Goal: Information Seeking & Learning: Learn about a topic

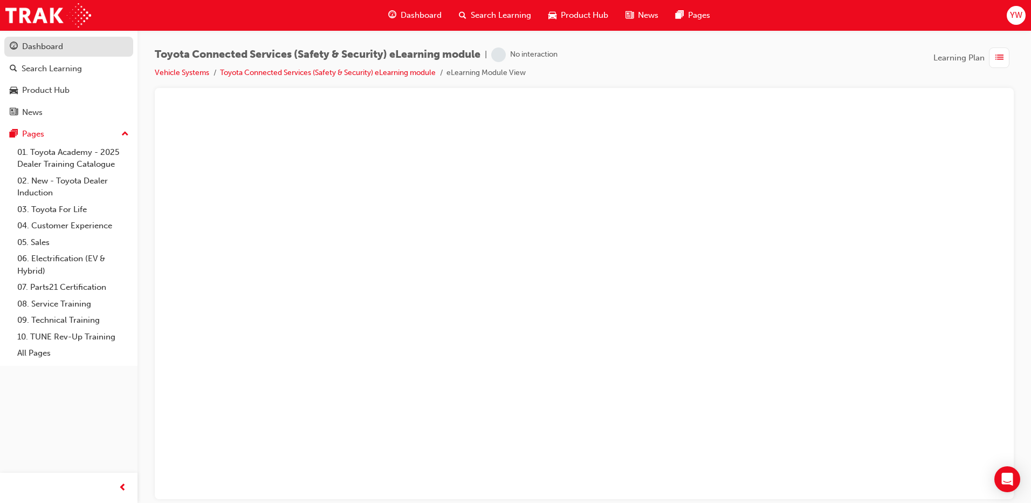
click at [51, 49] on div "Dashboard" at bounding box center [42, 46] width 41 height 12
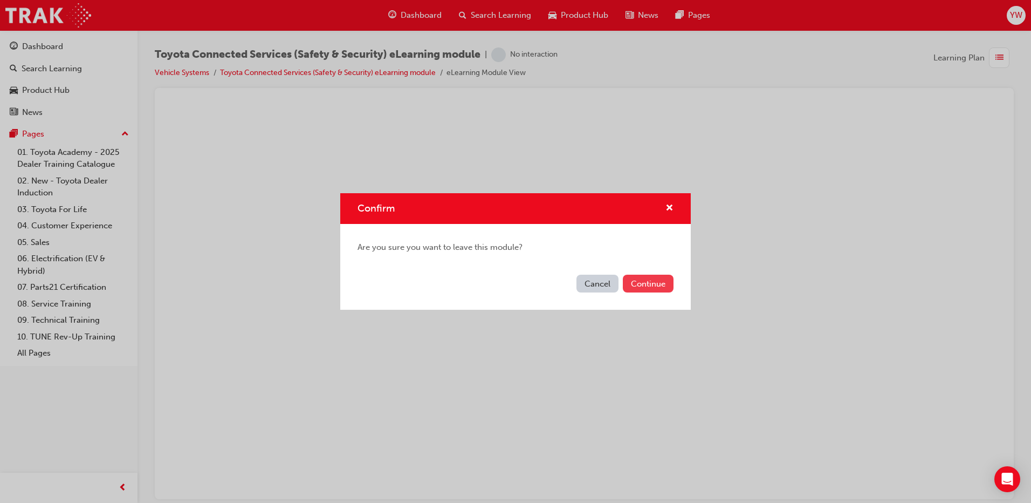
click at [644, 280] on button "Continue" at bounding box center [648, 284] width 51 height 18
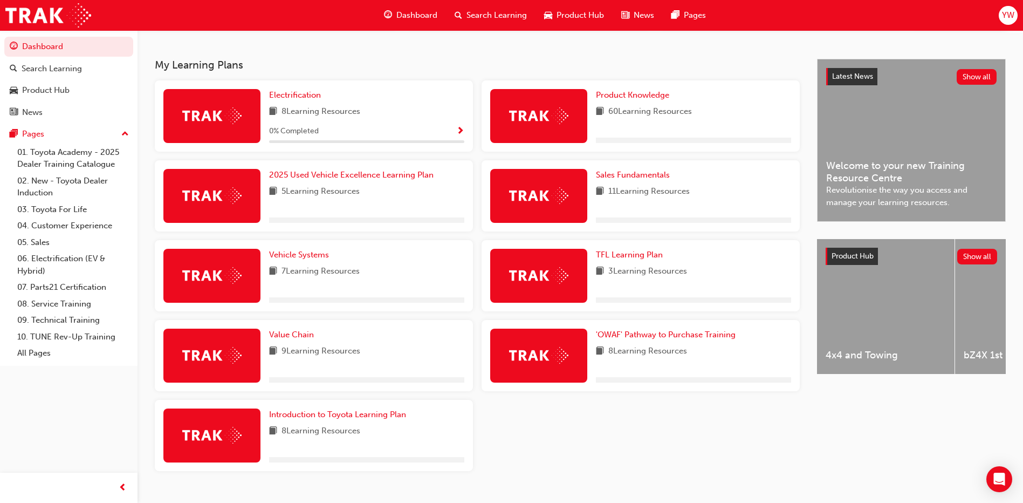
scroll to position [241, 0]
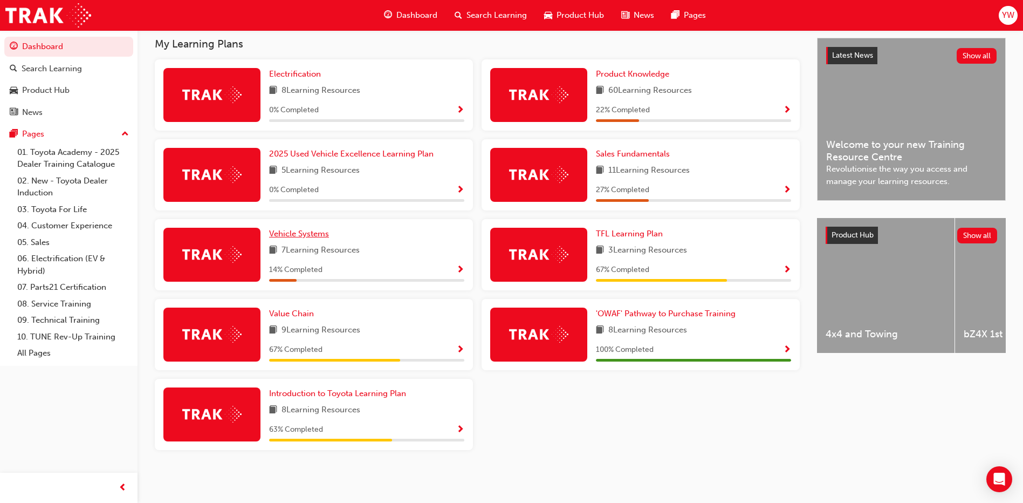
click at [303, 229] on span "Vehicle Systems" at bounding box center [299, 234] width 60 height 10
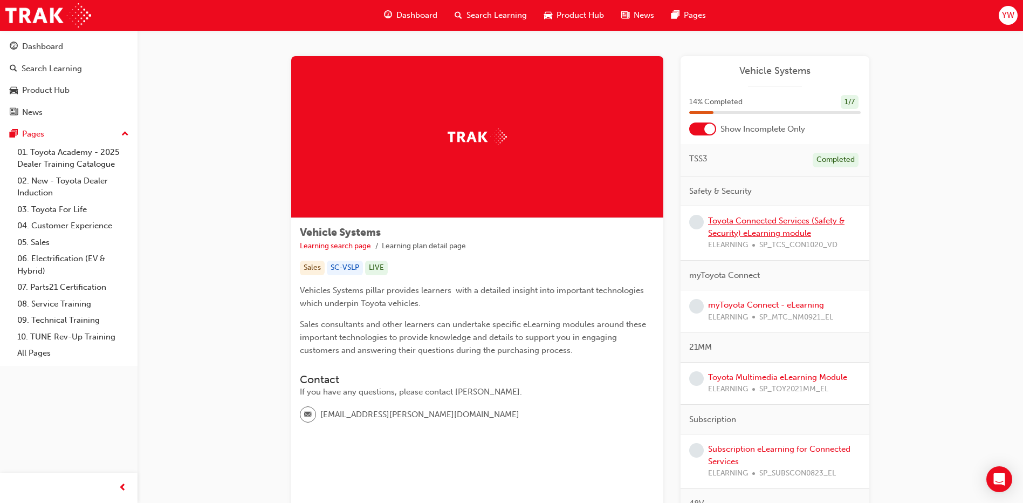
click at [752, 220] on link "Toyota Connected Services (Safety & Security) eLearning module" at bounding box center [776, 227] width 136 height 22
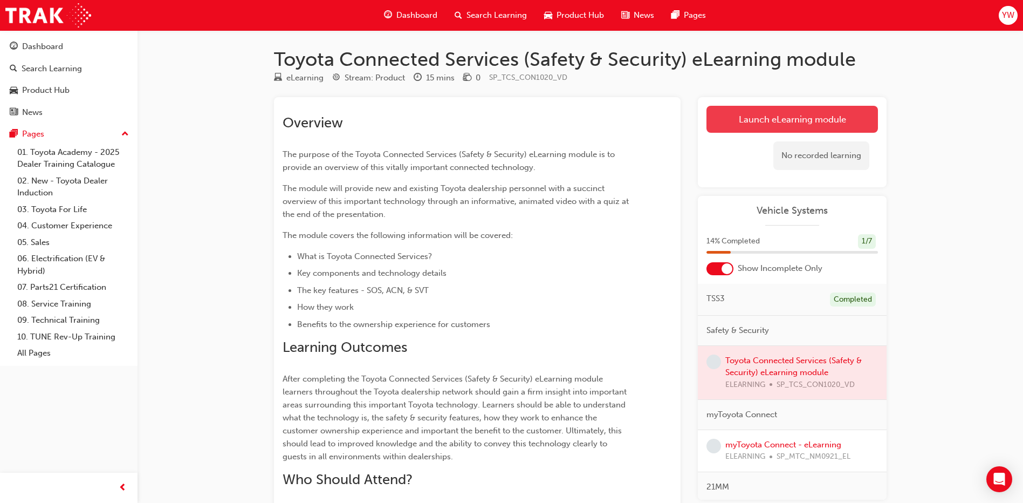
click at [770, 113] on link "Launch eLearning module" at bounding box center [793, 119] width 172 height 27
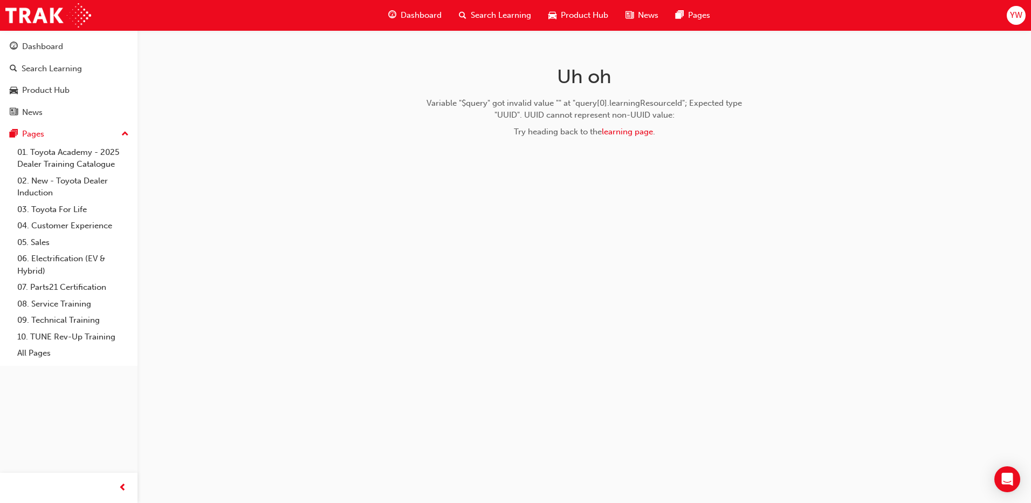
click at [625, 126] on div "Try heading back to the learning page ." at bounding box center [585, 132] width 342 height 12
click at [621, 134] on link "learning page" at bounding box center [627, 132] width 51 height 10
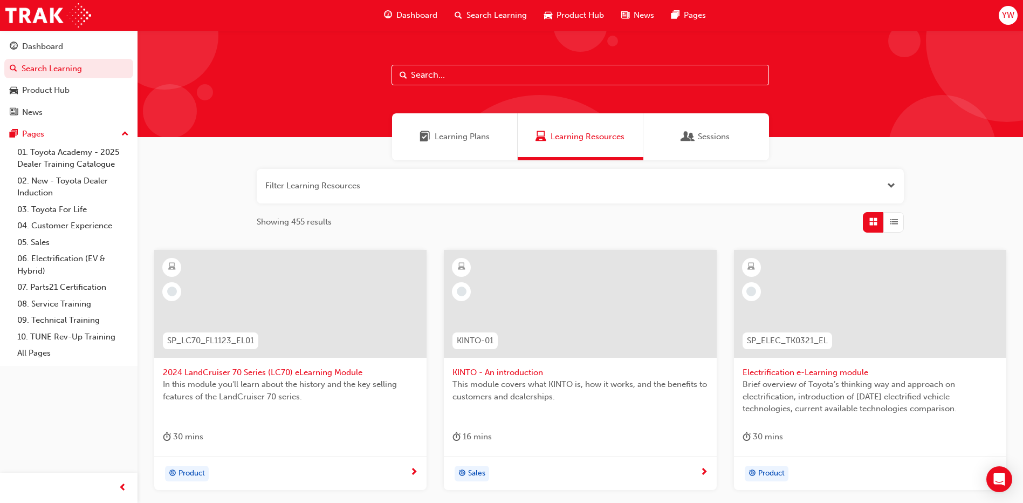
click at [409, 9] on span "Dashboard" at bounding box center [416, 15] width 41 height 12
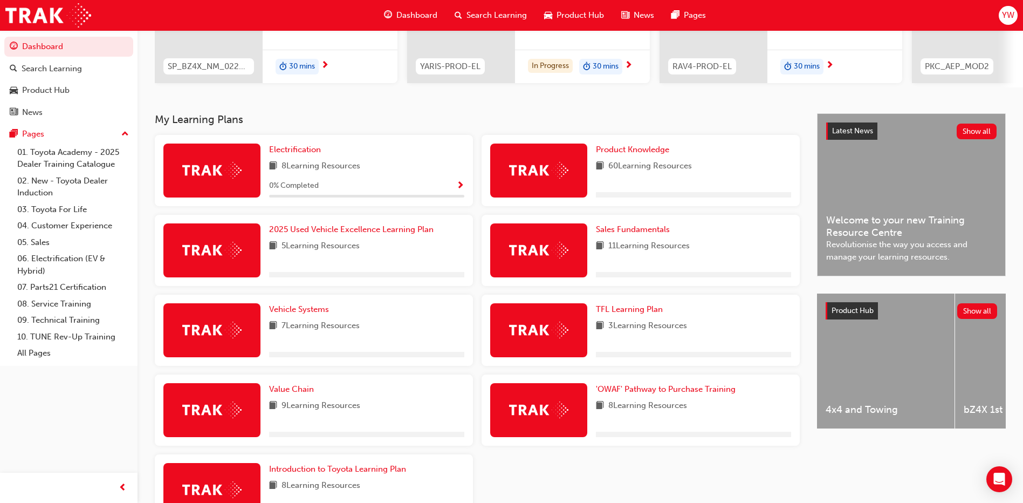
scroll to position [216, 0]
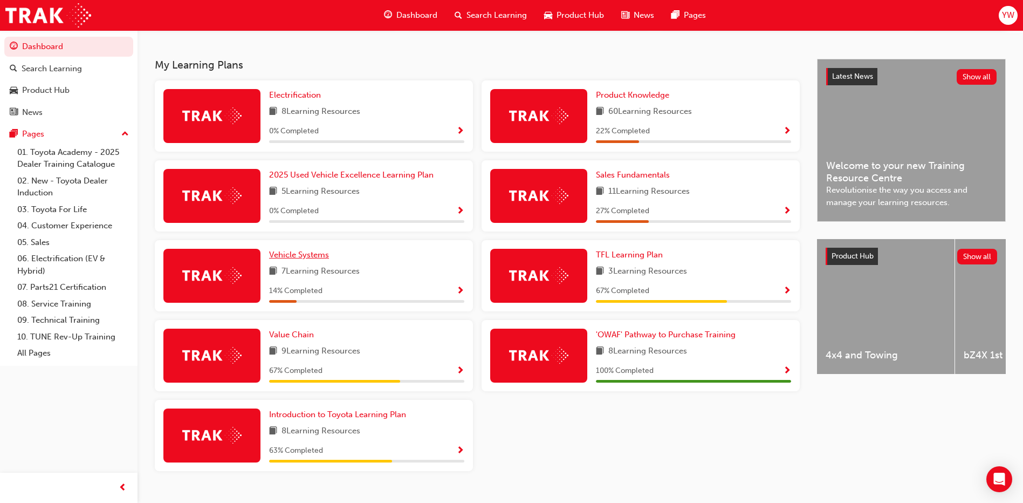
click at [291, 256] on span "Vehicle Systems" at bounding box center [299, 255] width 60 height 10
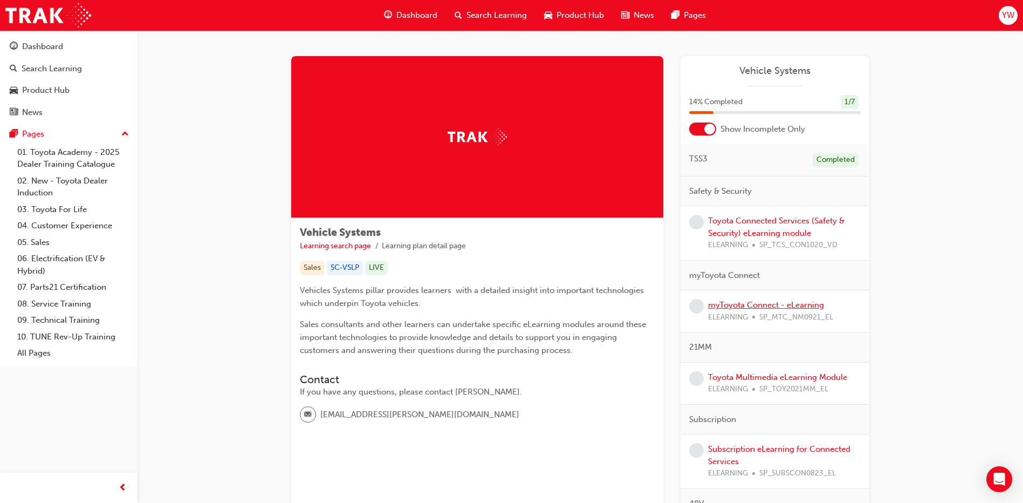
click at [722, 307] on link "myToyota Connect - eLearning" at bounding box center [766, 305] width 116 height 10
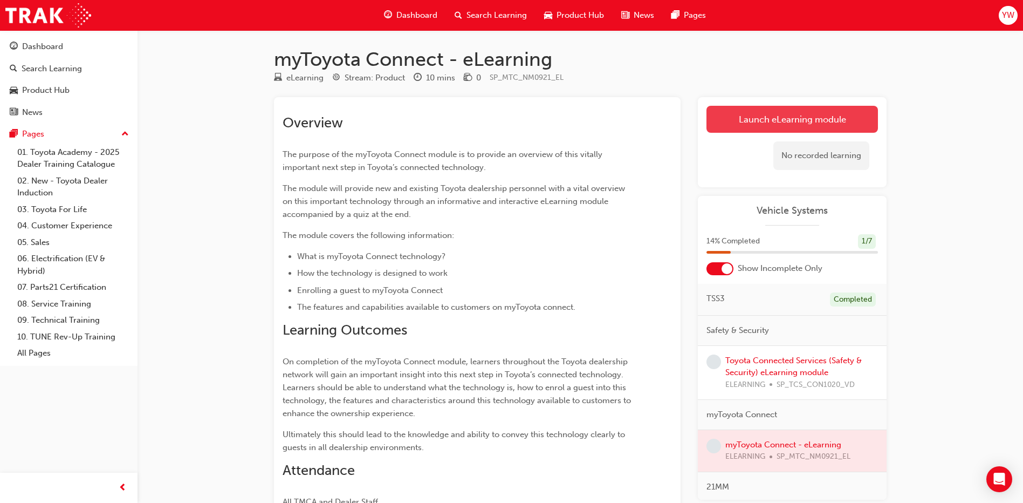
click at [727, 119] on link "Launch eLearning module" at bounding box center [793, 119] width 172 height 27
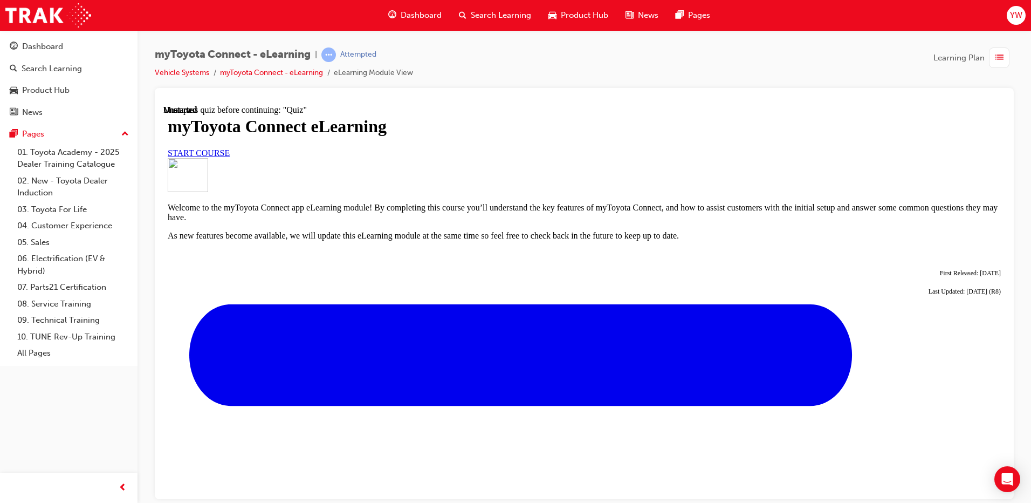
click at [230, 157] on link "START COURSE" at bounding box center [199, 152] width 62 height 9
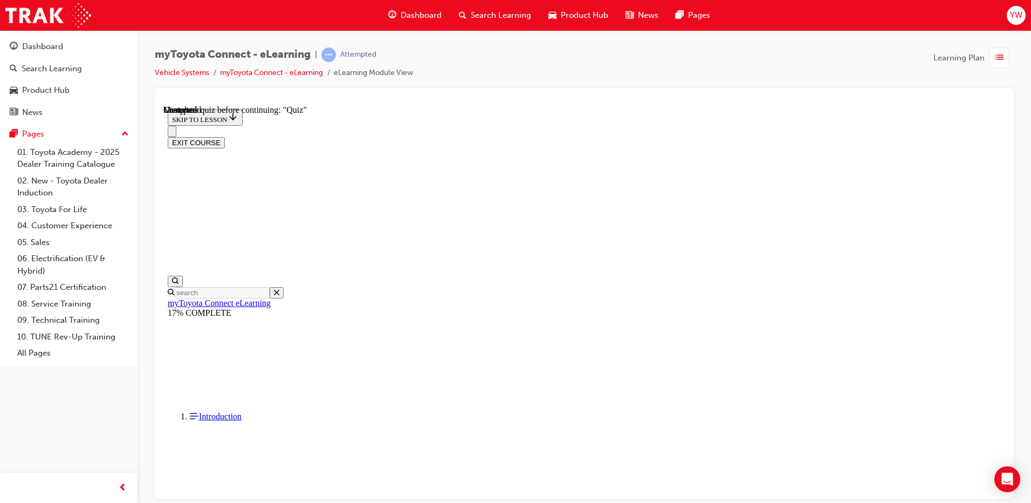
scroll to position [934, 0]
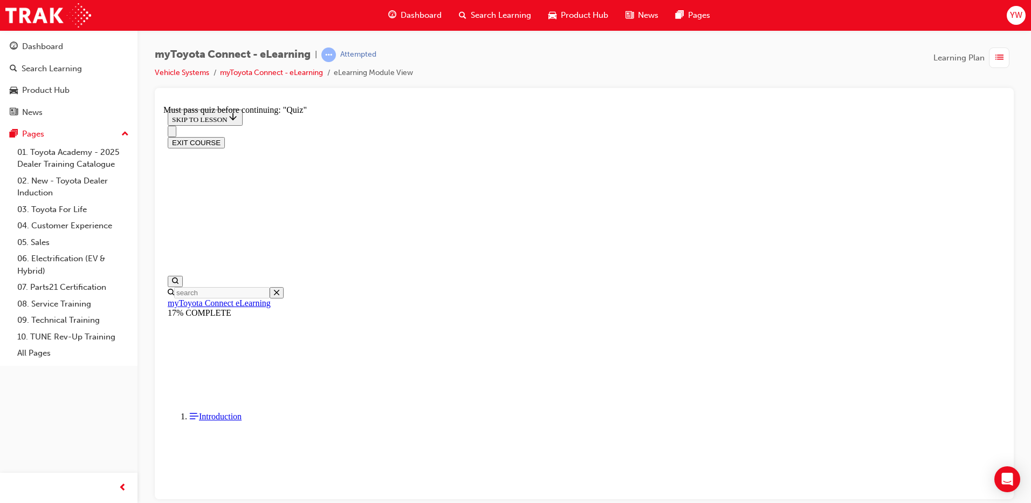
scroll to position [518, 0]
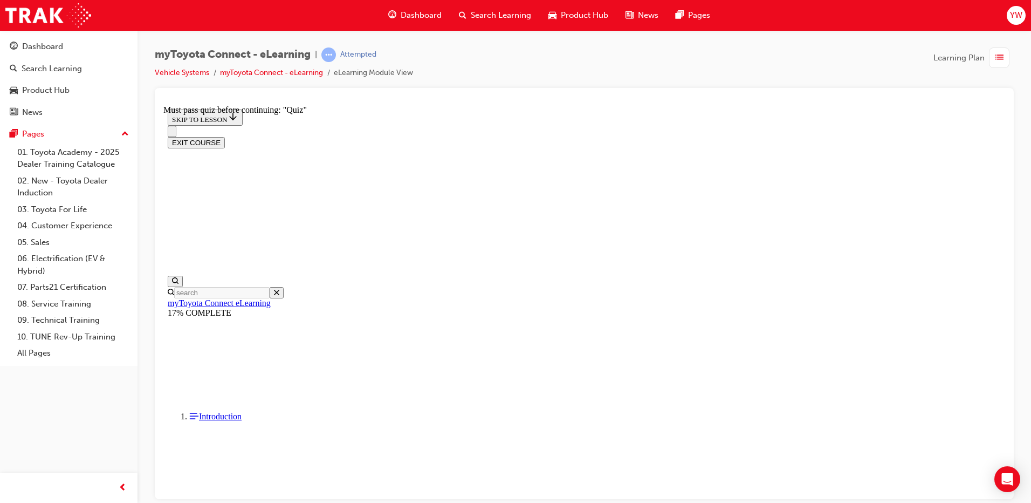
scroll to position [131, 0]
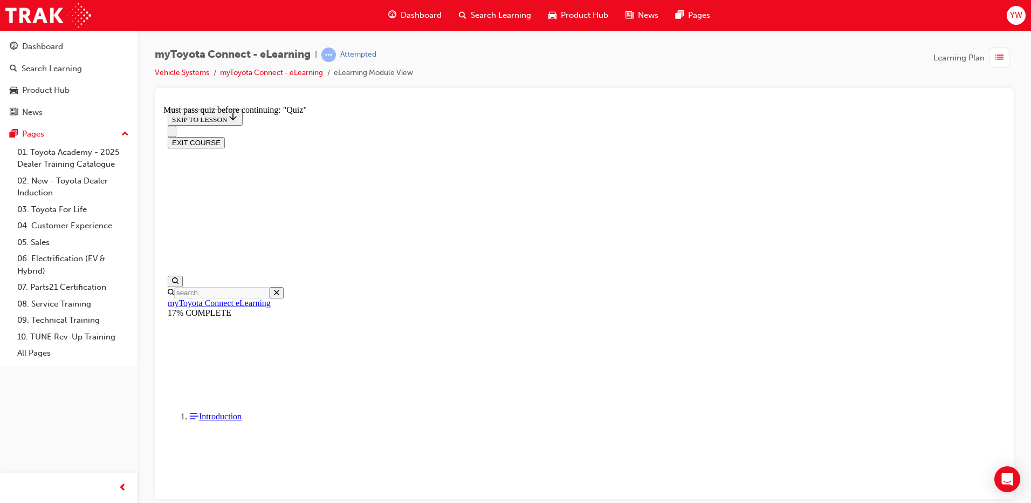
scroll to position [660, 0]
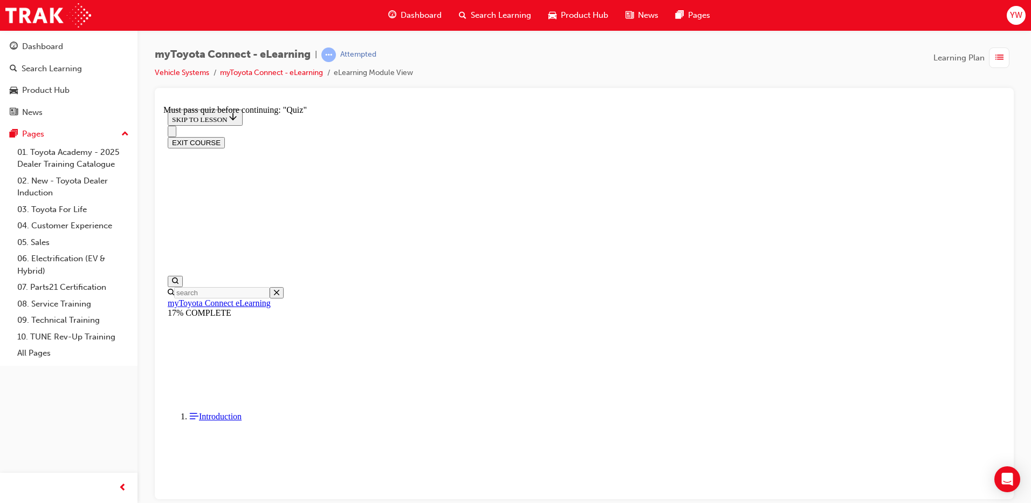
scroll to position [258, 0]
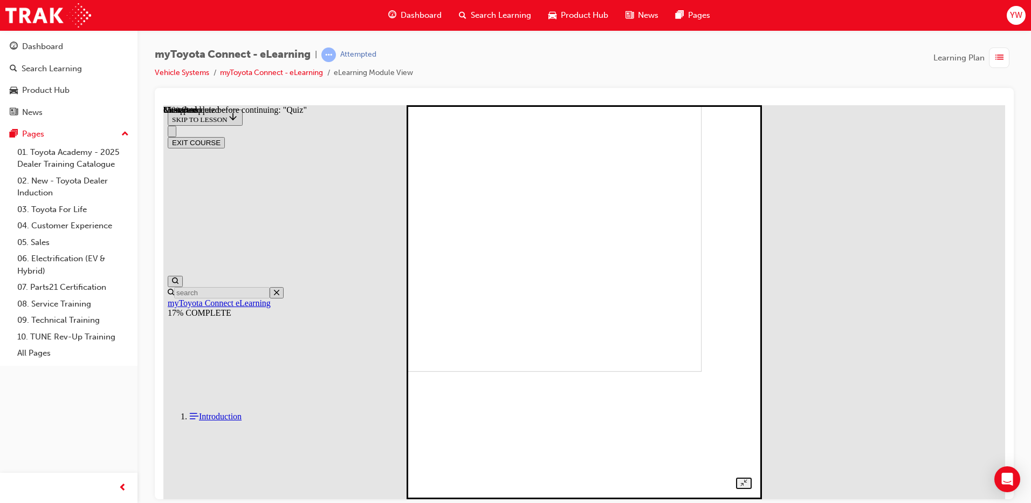
click at [518, 269] on img at bounding box center [541, 174] width 319 height 394
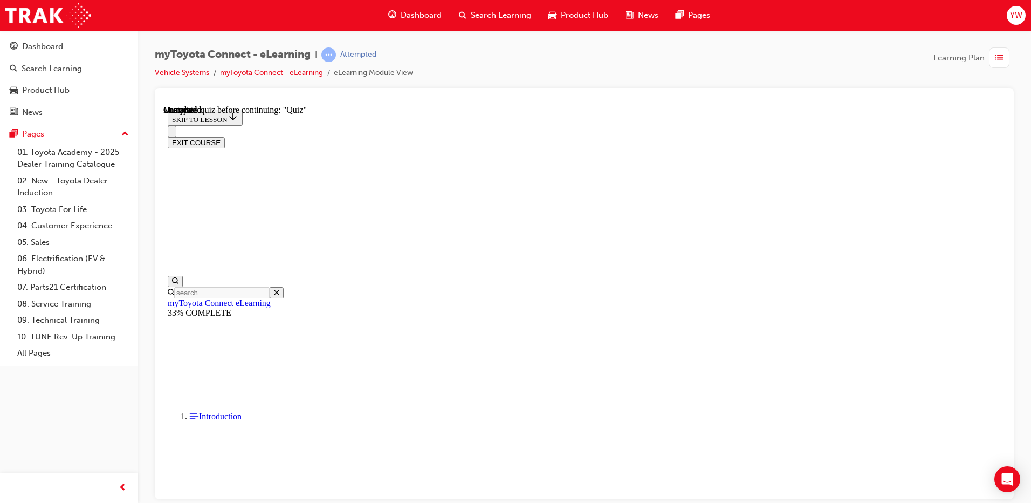
scroll to position [2907, 0]
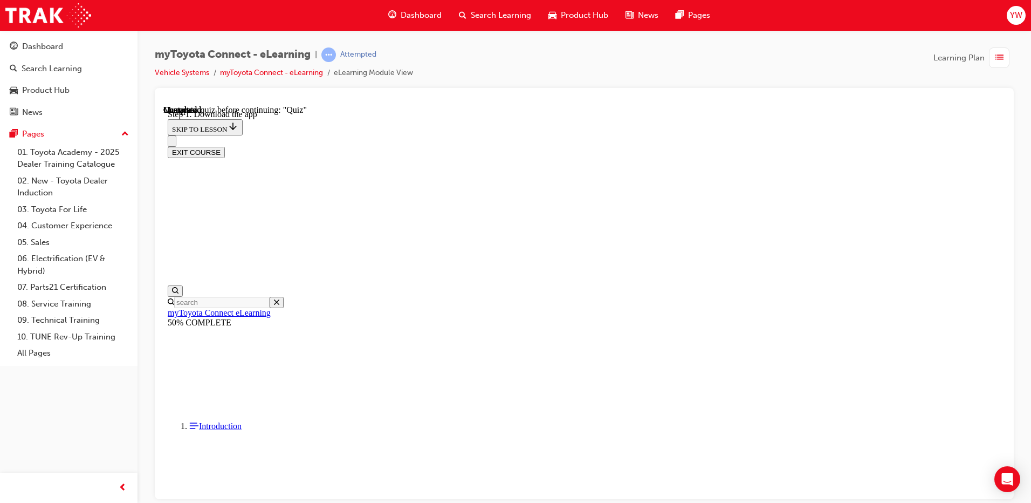
scroll to position [169, 0]
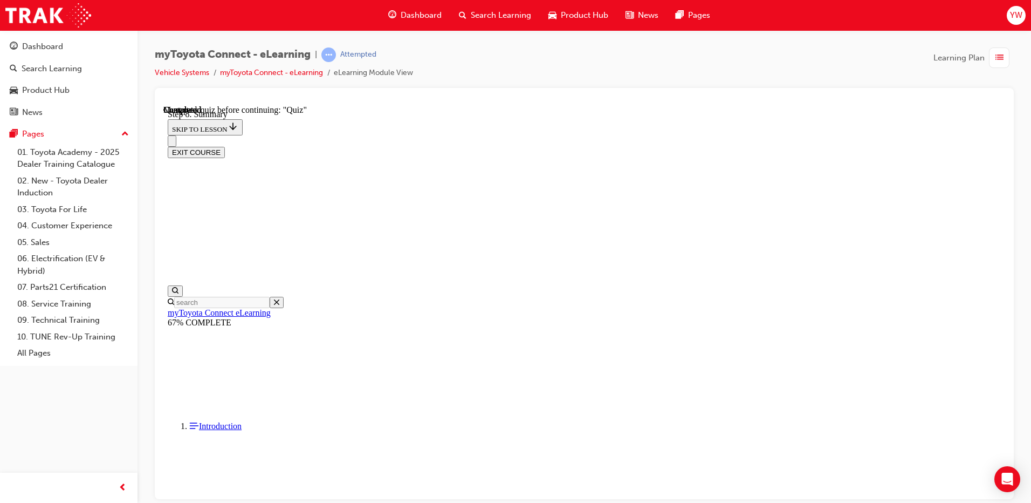
scroll to position [667, 0]
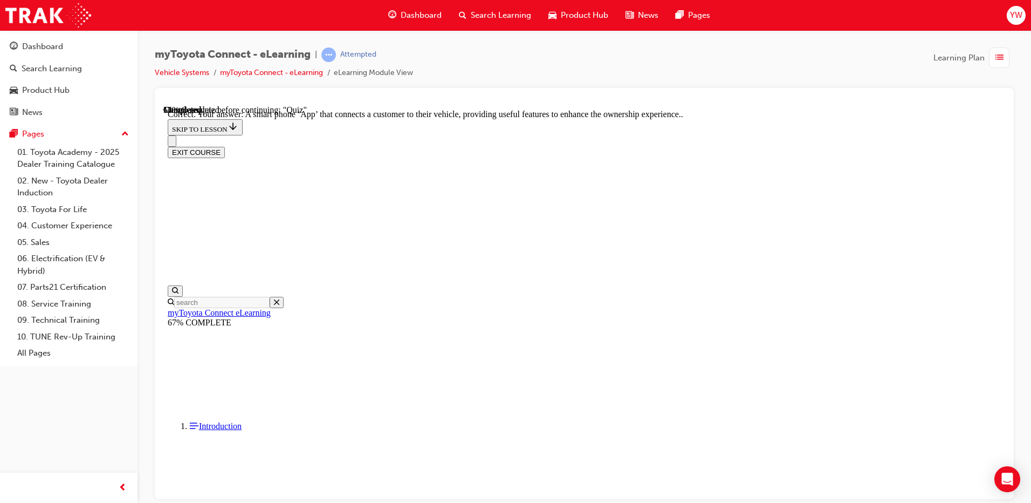
scroll to position [192, 0]
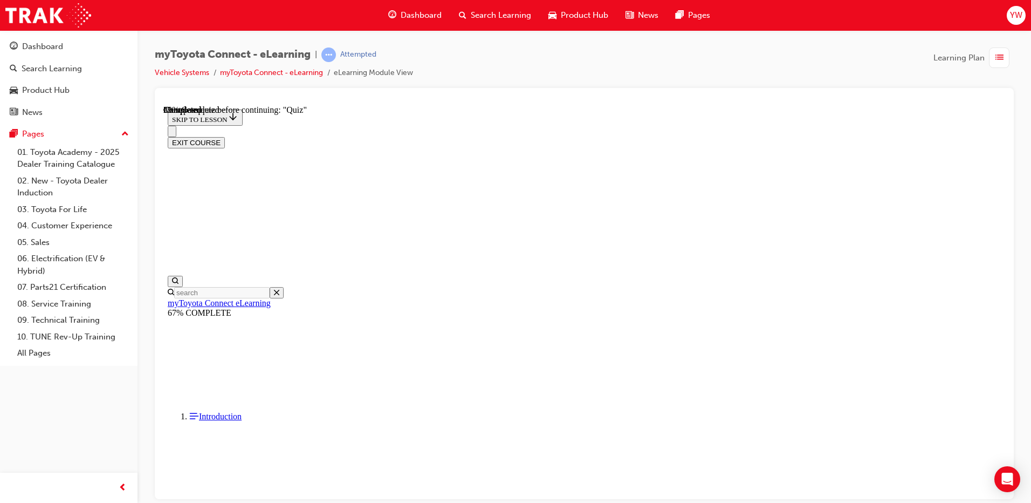
scroll to position [108, 0]
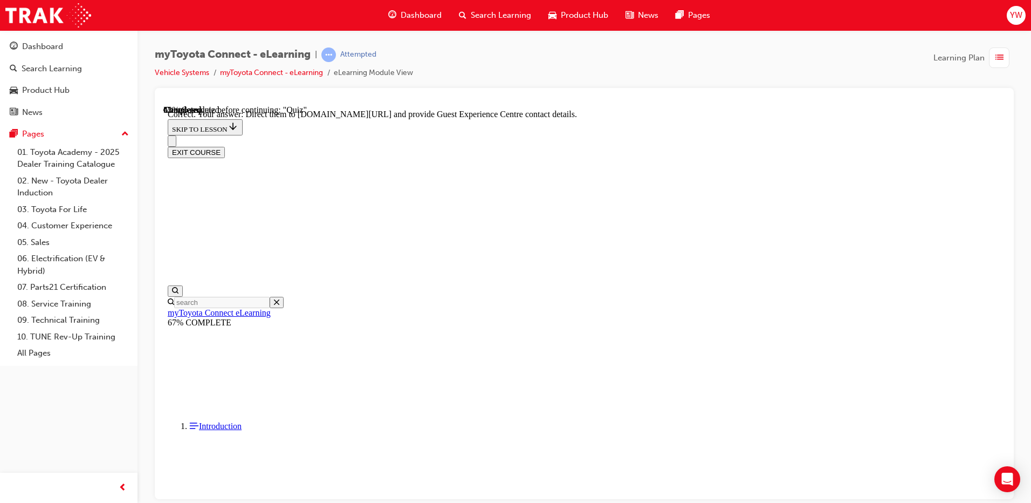
scroll to position [214, 0]
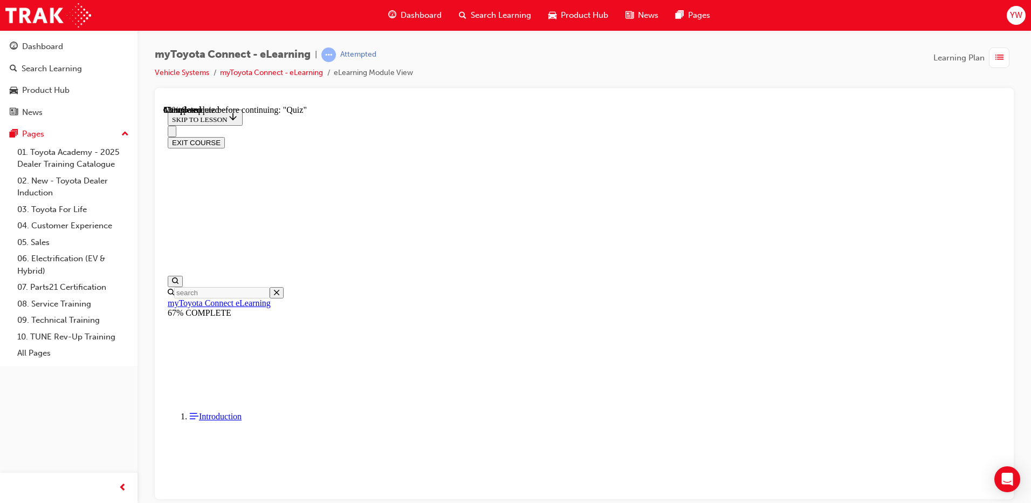
scroll to position [108, 0]
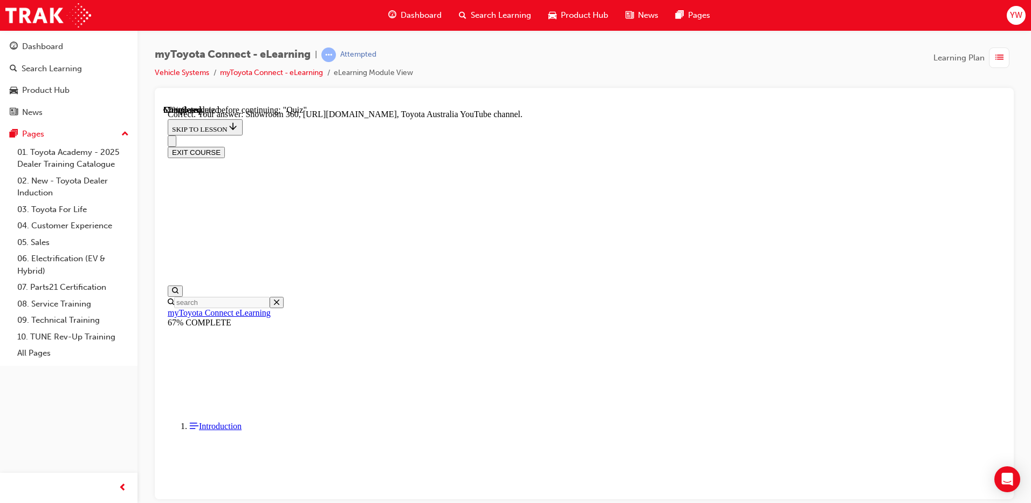
scroll to position [214, 0]
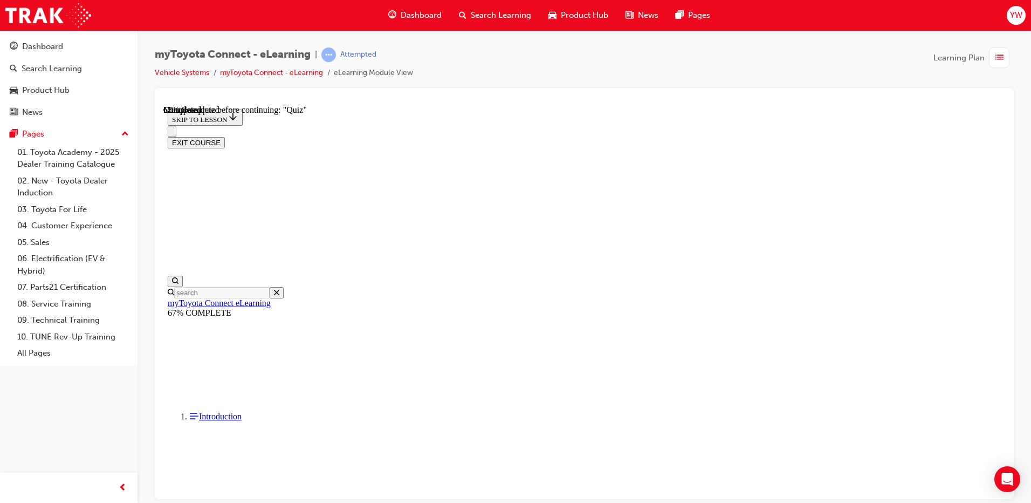
scroll to position [108, 0]
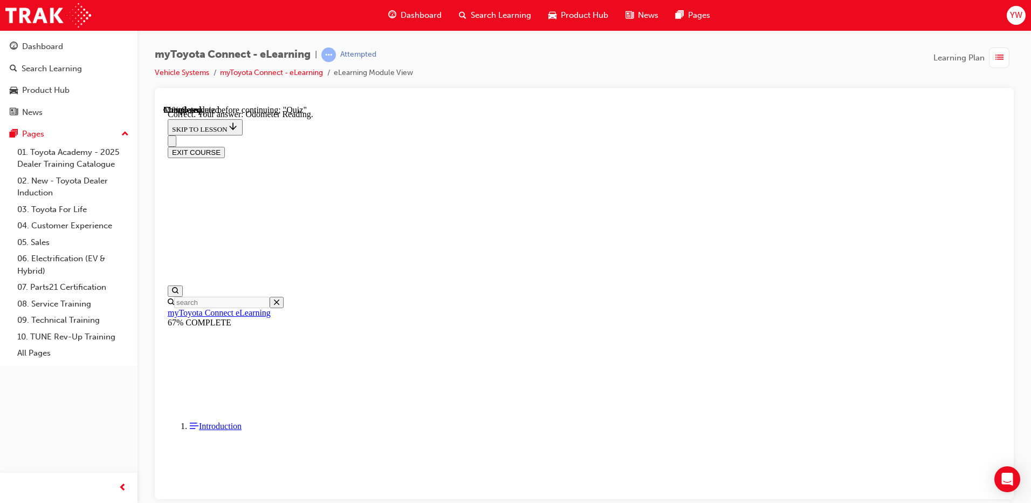
scroll to position [203, 0]
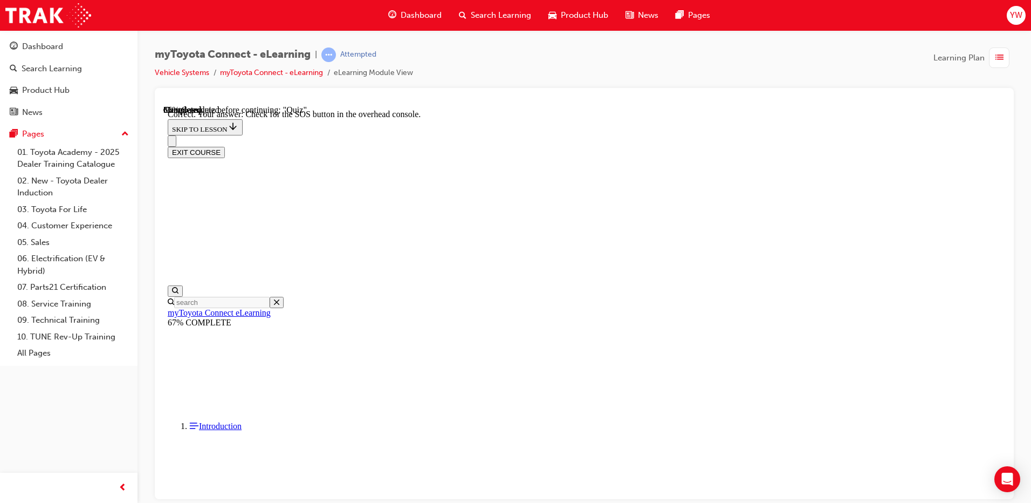
scroll to position [160, 0]
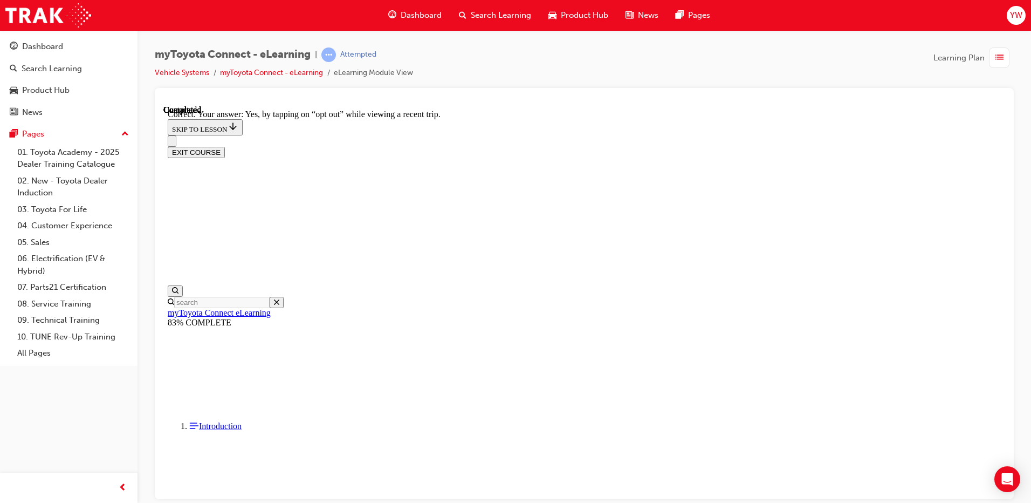
scroll to position [116, 0]
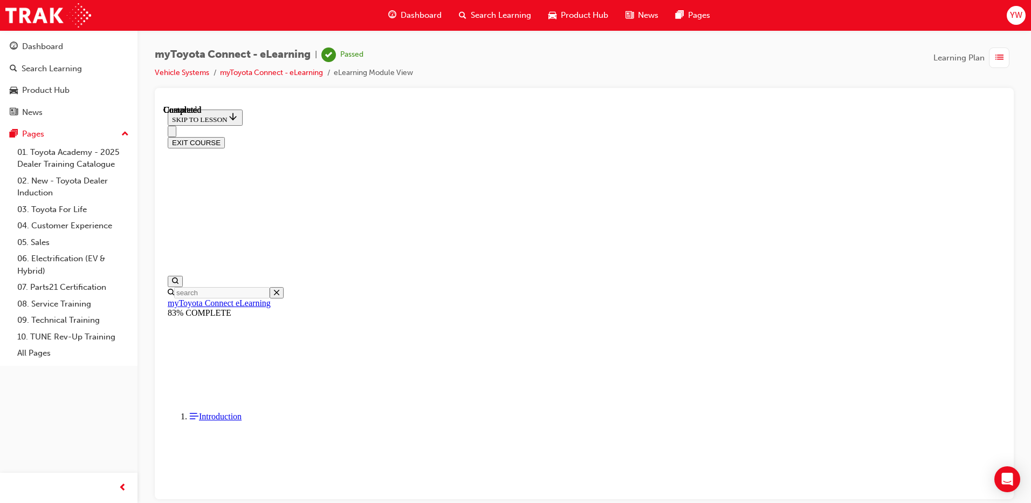
scroll to position [192, 0]
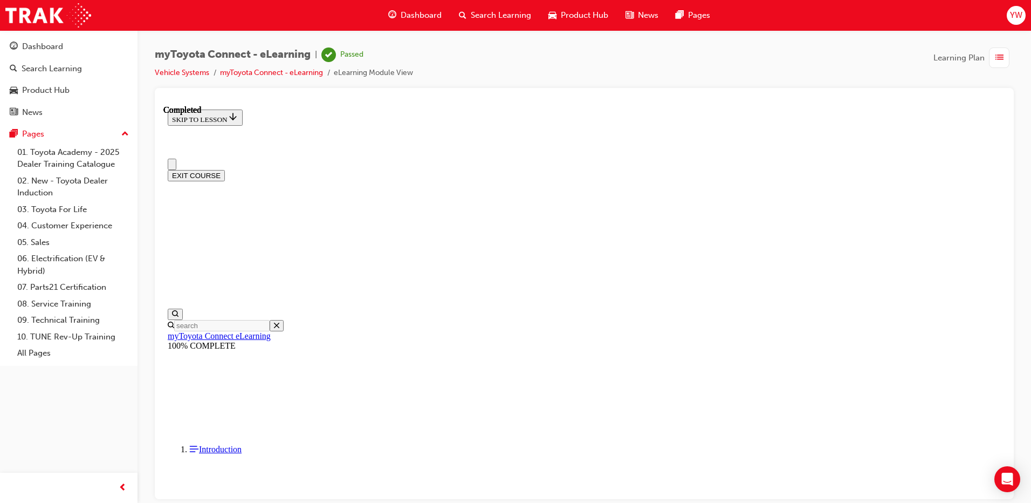
scroll to position [0, 0]
click at [225, 169] on button "EXIT COURSE" at bounding box center [196, 174] width 57 height 11
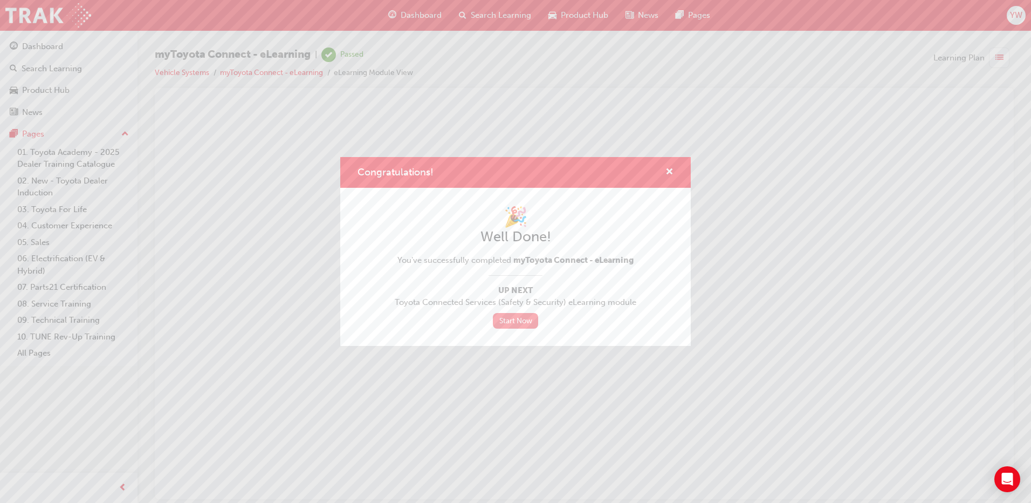
click at [515, 319] on link "Start Now" at bounding box center [515, 321] width 45 height 16
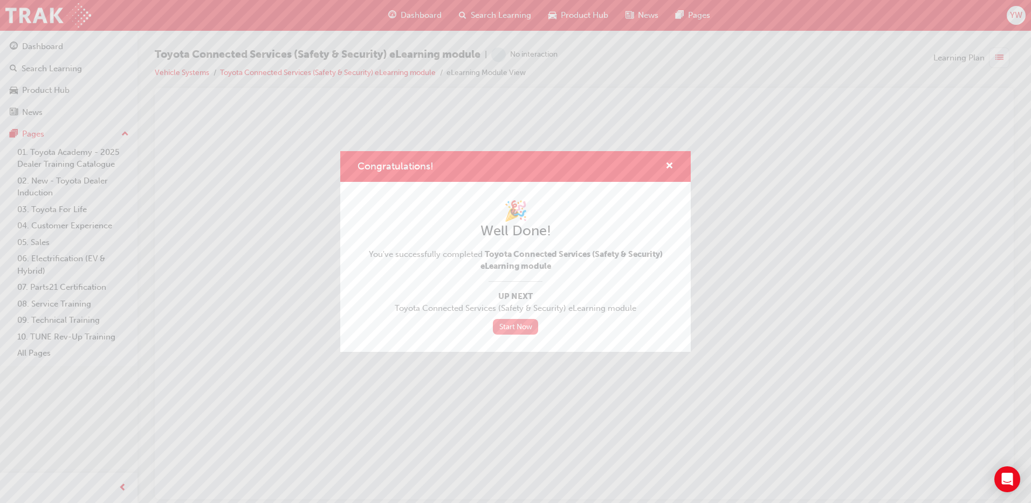
click at [508, 332] on link "Start Now" at bounding box center [515, 327] width 45 height 16
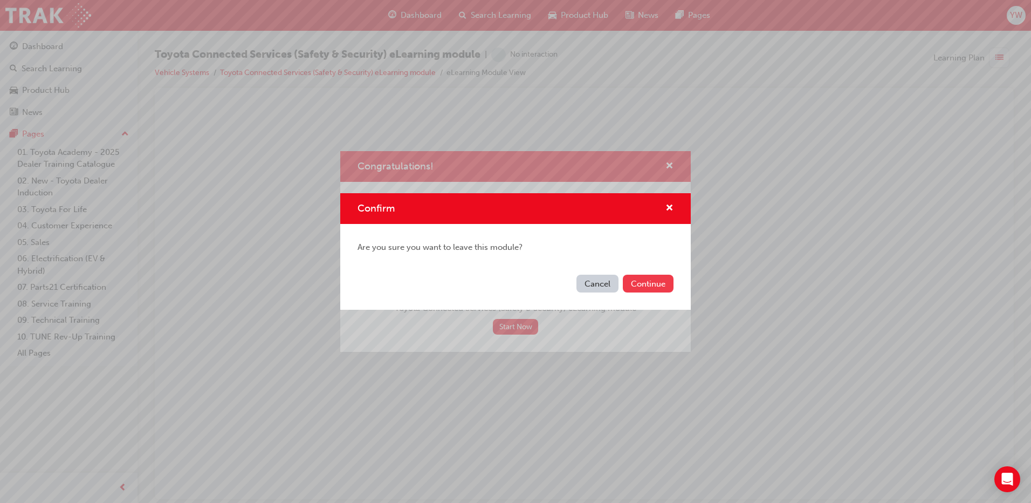
click at [662, 276] on button "Continue" at bounding box center [648, 284] width 51 height 18
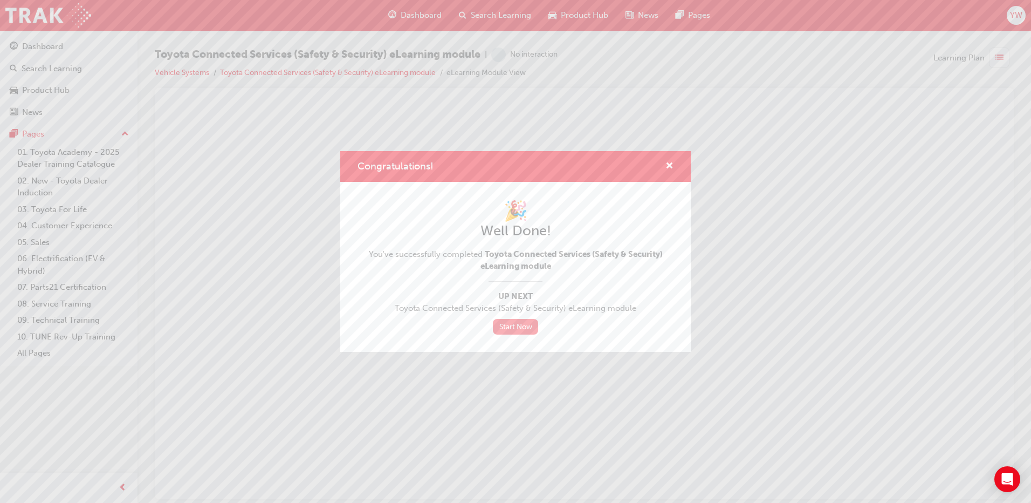
click at [508, 329] on link "Start Now" at bounding box center [515, 327] width 45 height 16
click at [519, 328] on link "Start Now" at bounding box center [515, 327] width 45 height 16
click at [504, 326] on link "Start Now" at bounding box center [515, 327] width 45 height 16
click at [513, 330] on link "Start Now" at bounding box center [515, 327] width 45 height 16
click at [510, 324] on link "Start Now" at bounding box center [515, 327] width 45 height 16
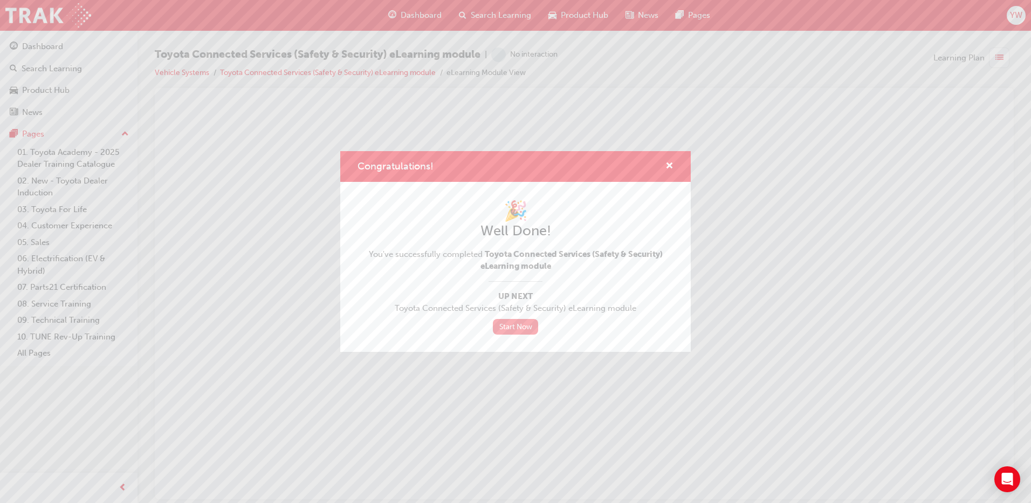
click at [523, 325] on link "Start Now" at bounding box center [515, 327] width 45 height 16
click at [670, 165] on span "cross-icon" at bounding box center [670, 167] width 8 height 10
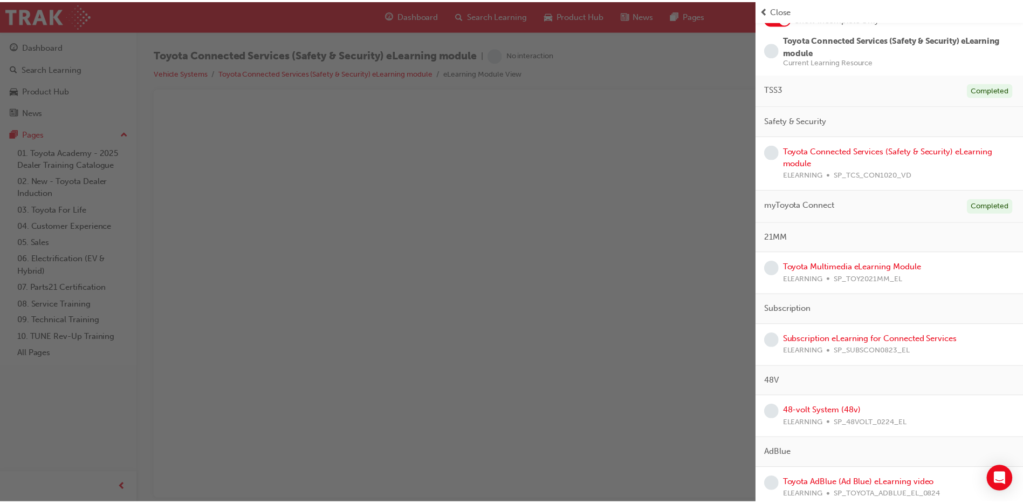
scroll to position [83, 0]
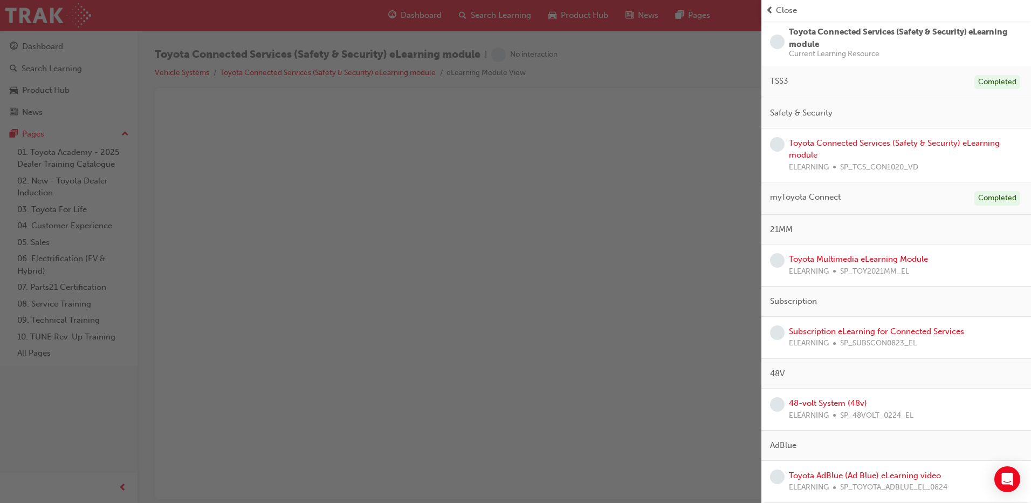
click at [433, 191] on div "button" at bounding box center [381, 251] width 762 height 503
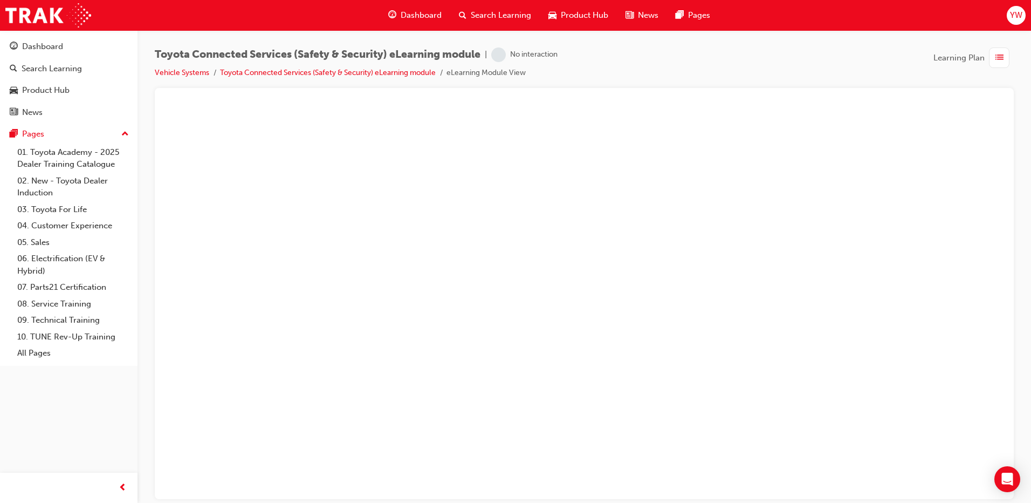
click at [411, 9] on span "Dashboard" at bounding box center [421, 15] width 41 height 12
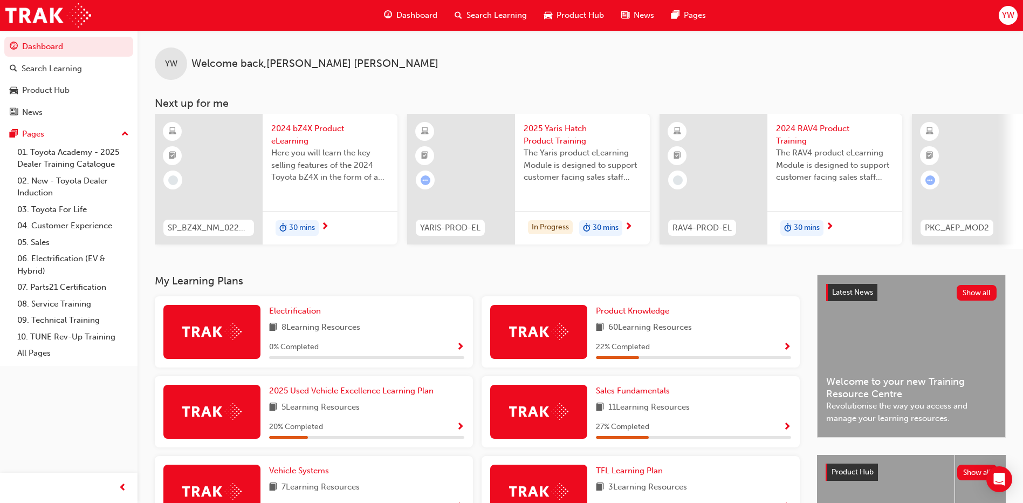
scroll to position [54, 0]
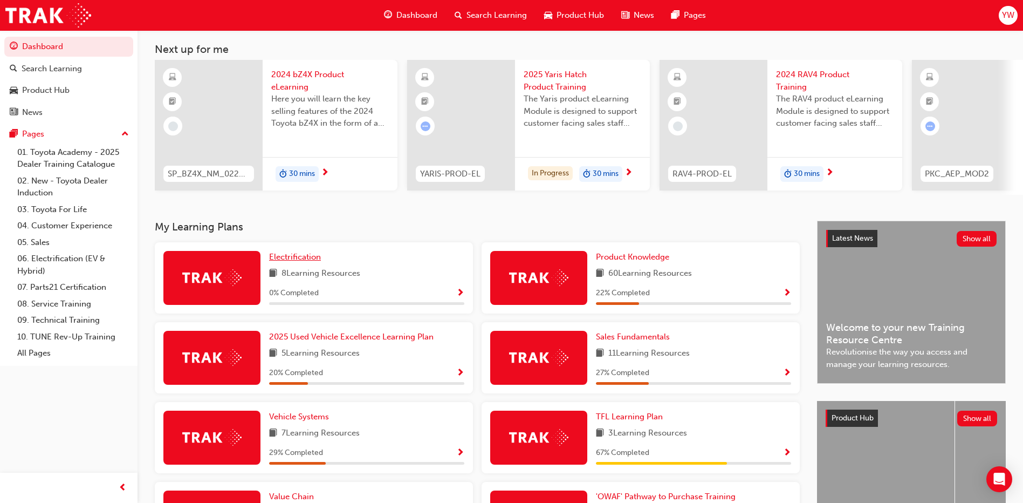
click at [282, 262] on span "Electrification" at bounding box center [295, 257] width 52 height 10
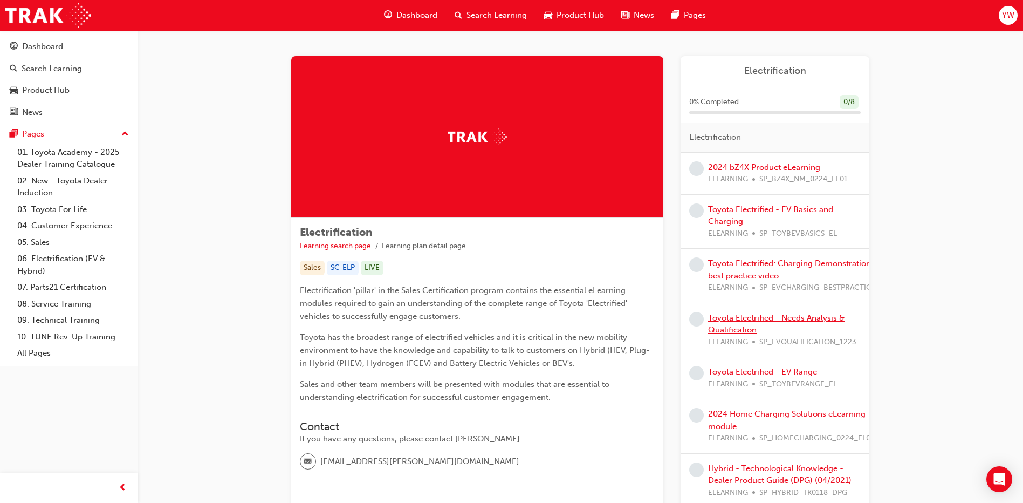
click at [747, 333] on link "Toyota Electrified - Needs Analysis & Qualification" at bounding box center [776, 324] width 136 height 22
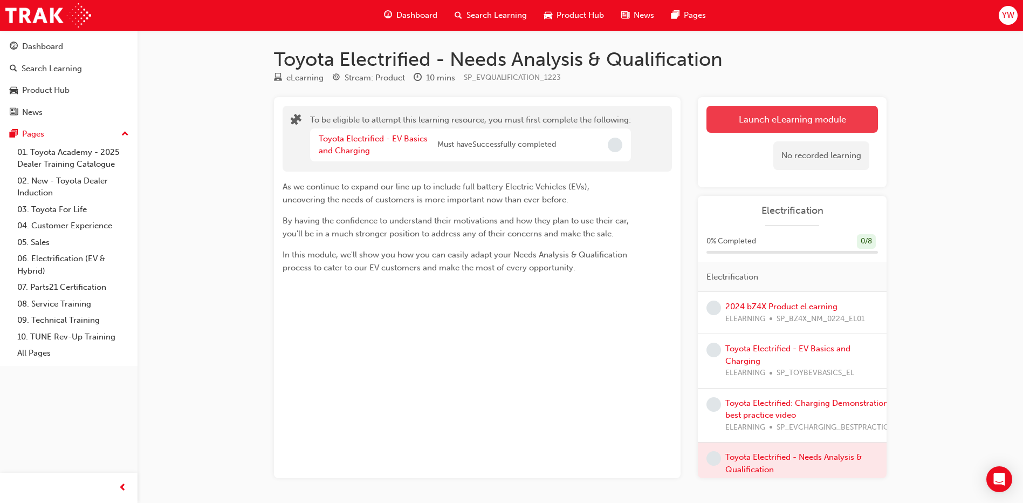
click at [755, 122] on button "Launch eLearning module" at bounding box center [793, 119] width 172 height 27
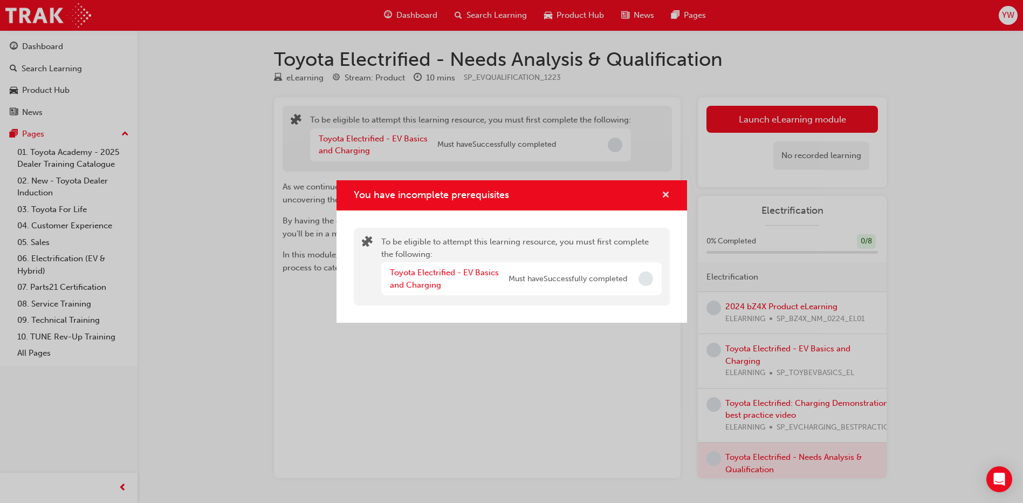
click at [667, 196] on span "cross-icon" at bounding box center [666, 196] width 8 height 10
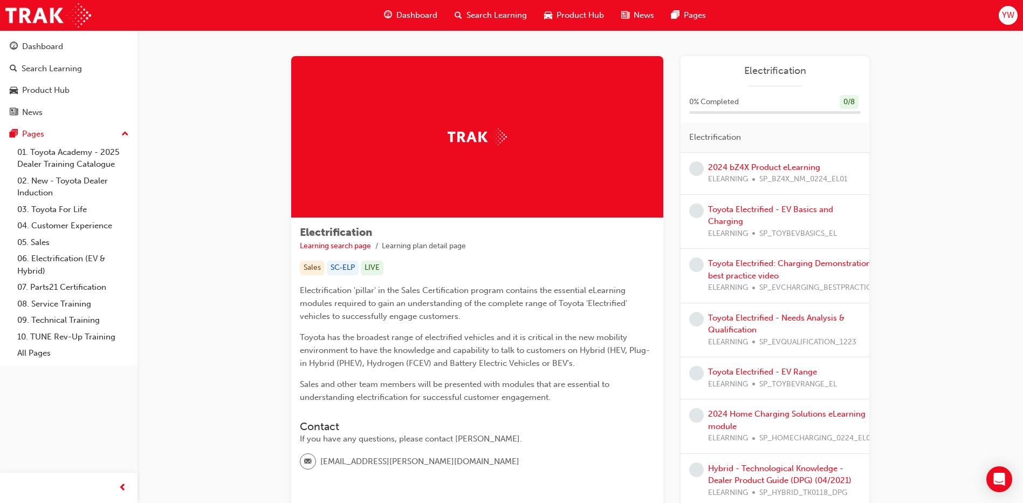
click at [419, 19] on span "Dashboard" at bounding box center [416, 15] width 41 height 12
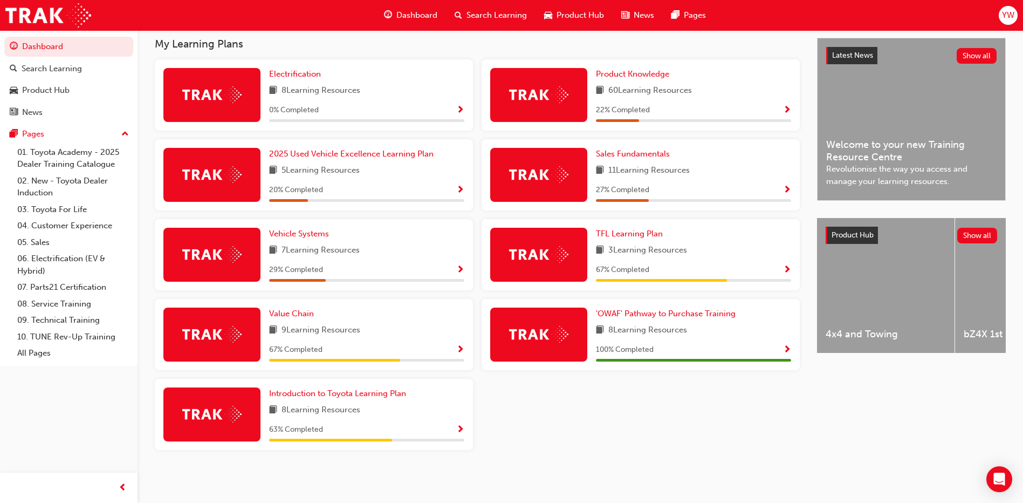
scroll to position [241, 0]
click at [656, 150] on span "Sales Fundamentals" at bounding box center [633, 154] width 74 height 10
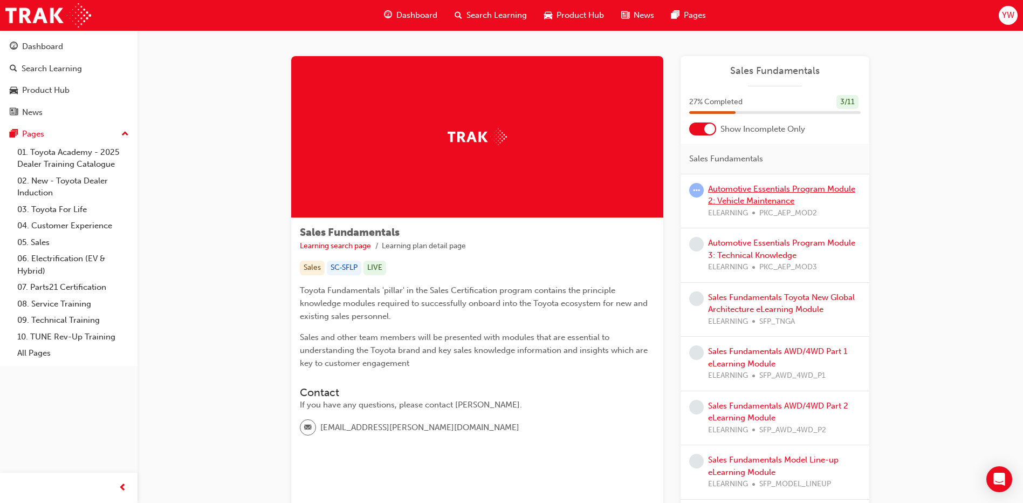
click at [764, 197] on link "Automotive Essentials Program Module 2: Vehicle Maintenance" at bounding box center [781, 195] width 147 height 22
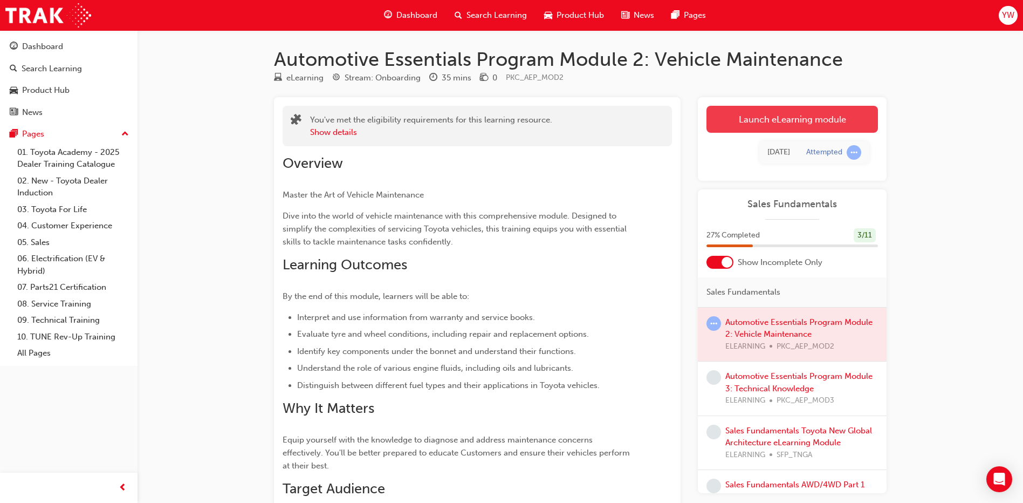
click at [746, 114] on link "Launch eLearning module" at bounding box center [793, 119] width 172 height 27
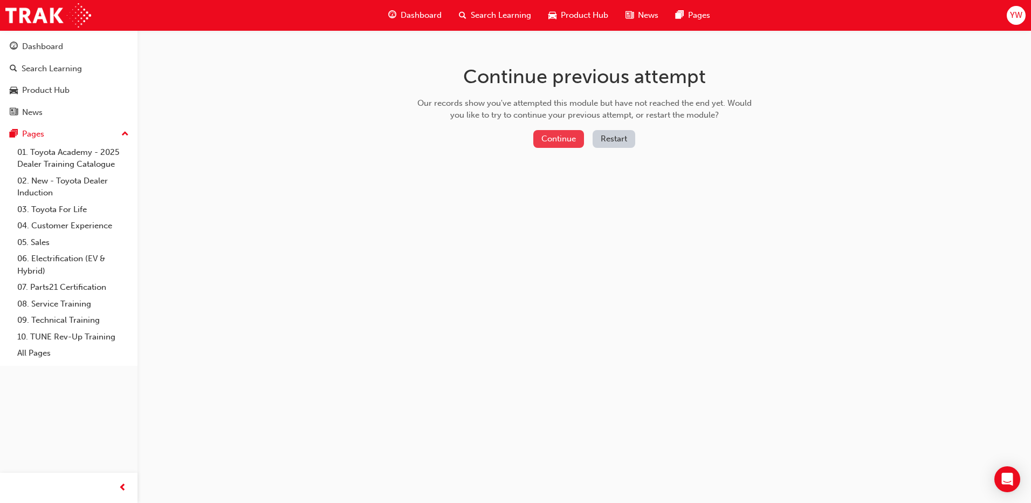
click at [554, 142] on button "Continue" at bounding box center [558, 139] width 51 height 18
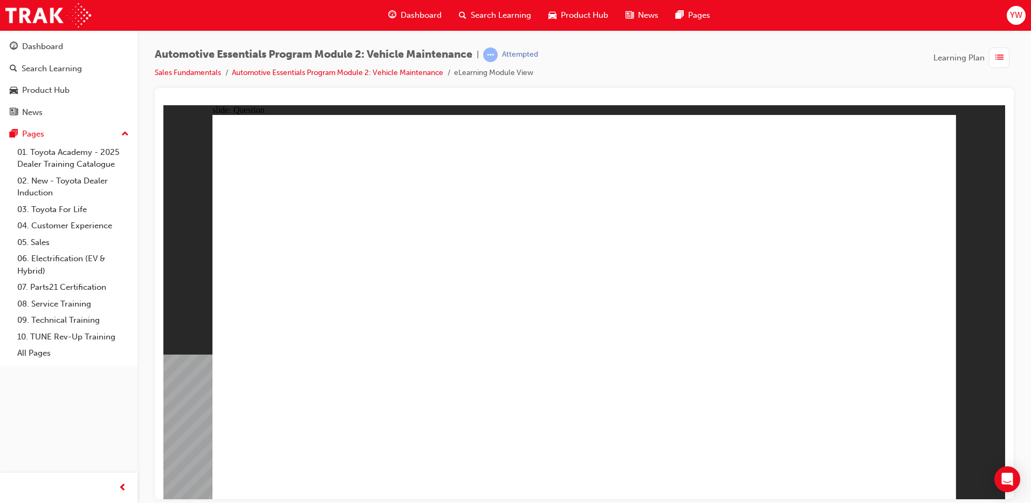
radio input "true"
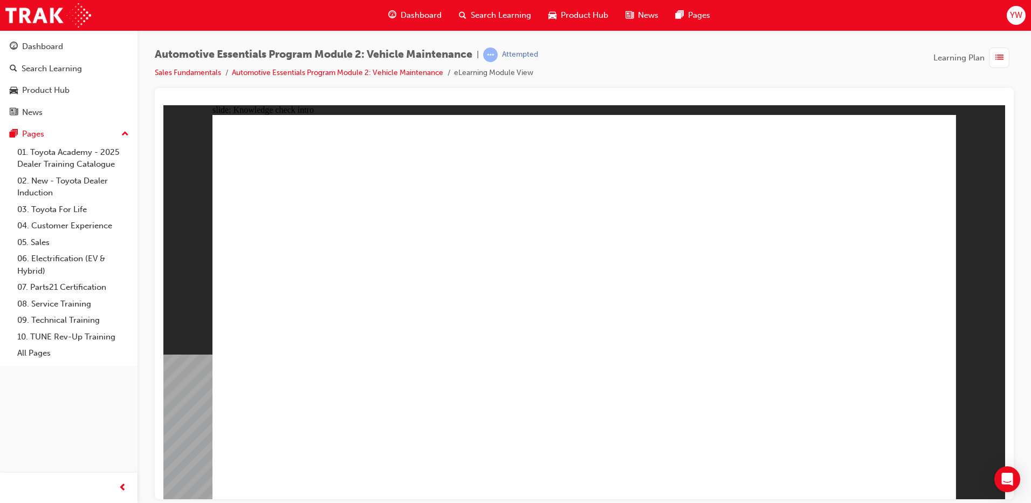
radio input "true"
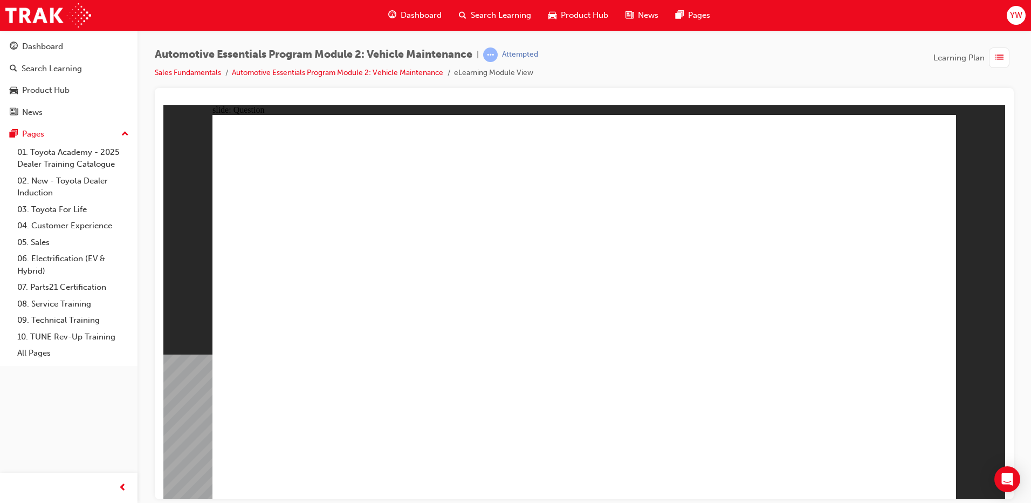
radio input "true"
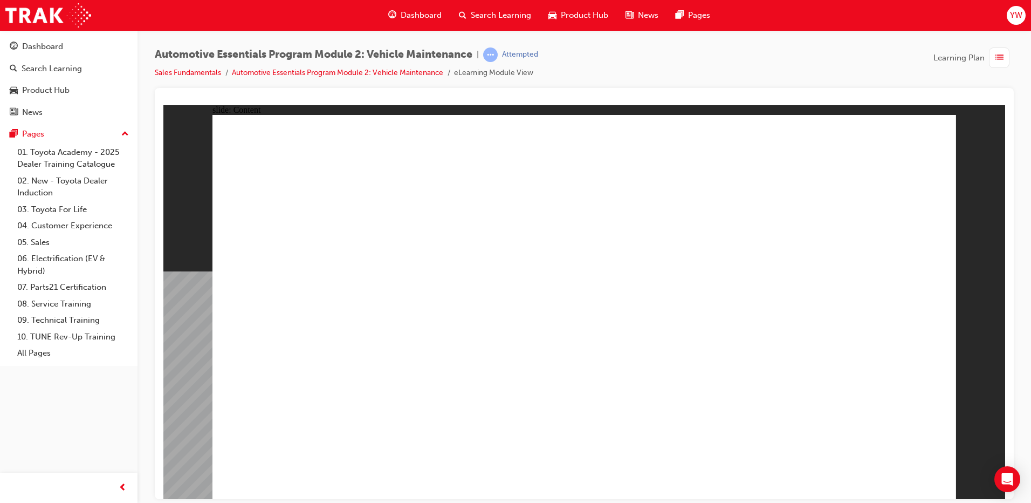
drag, startPoint x: 883, startPoint y: 461, endPoint x: 883, endPoint y: 470, distance: 9.2
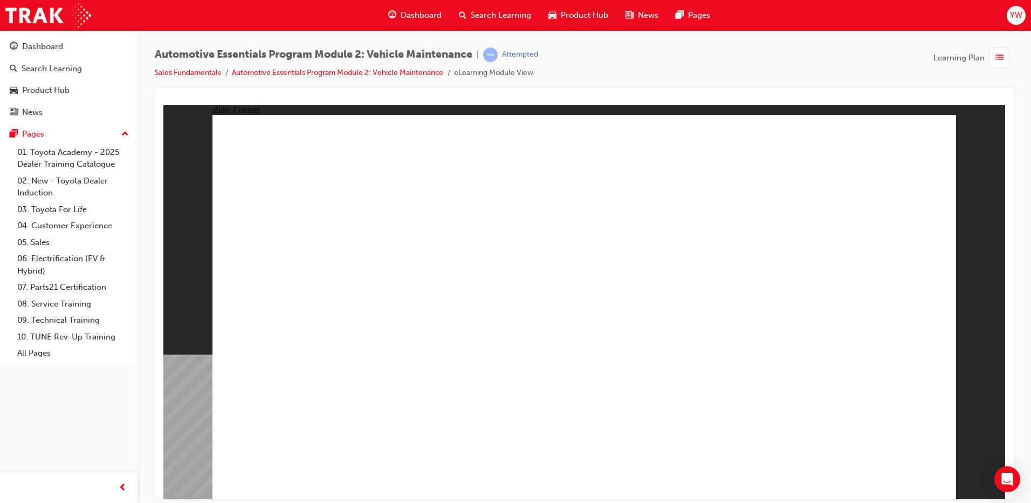
drag, startPoint x: 731, startPoint y: 325, endPoint x: 732, endPoint y: 318, distance: 7.0
radio input "true"
